Goal: Task Accomplishment & Management: Manage account settings

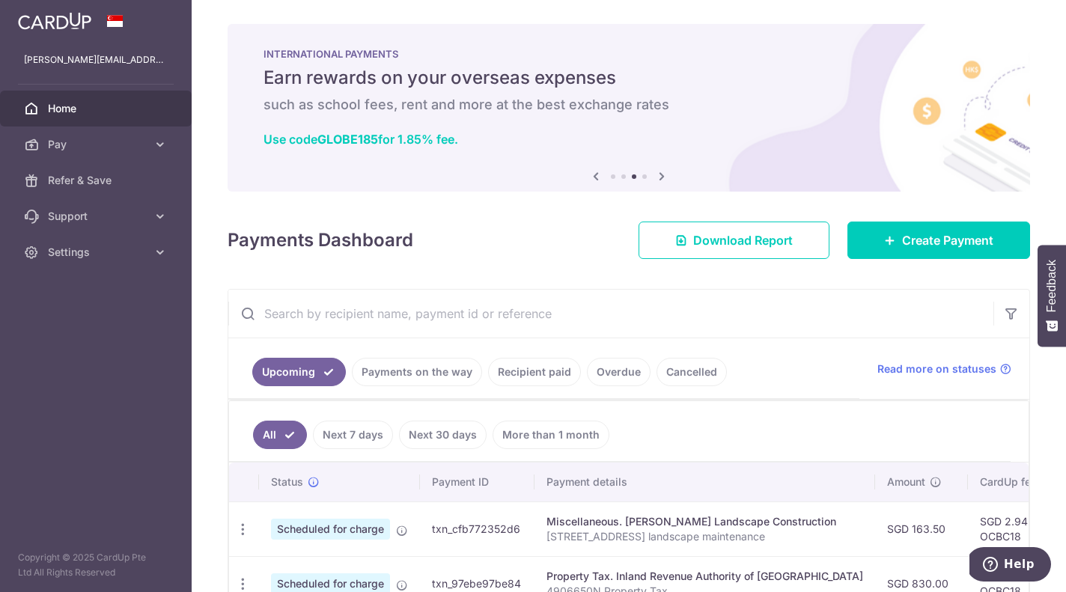
scroll to position [0, 367]
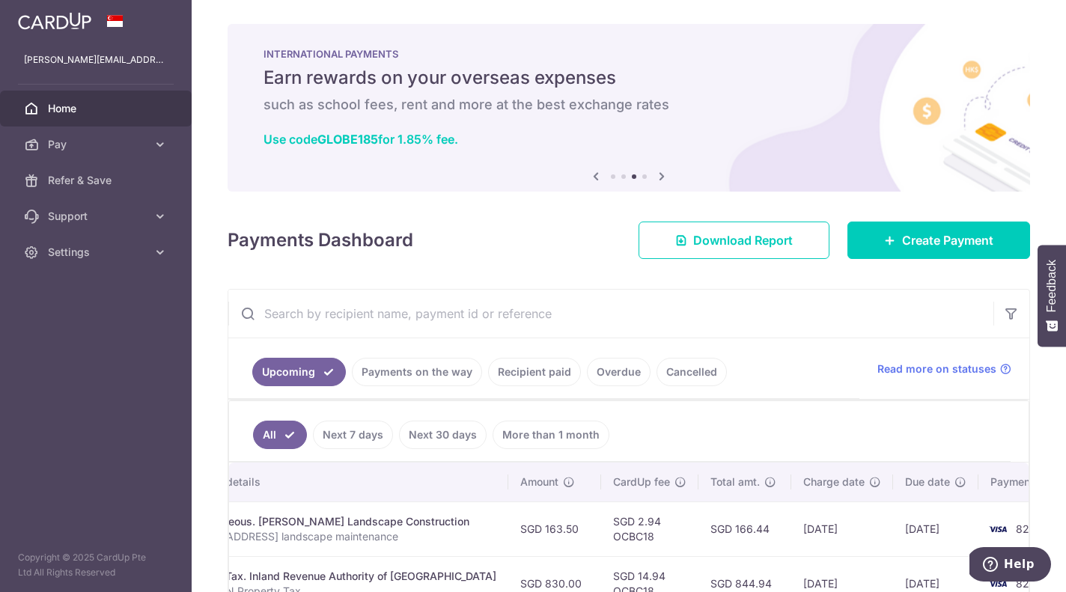
click at [72, 115] on span "Home" at bounding box center [97, 108] width 99 height 15
